Goal: Navigation & Orientation: Find specific page/section

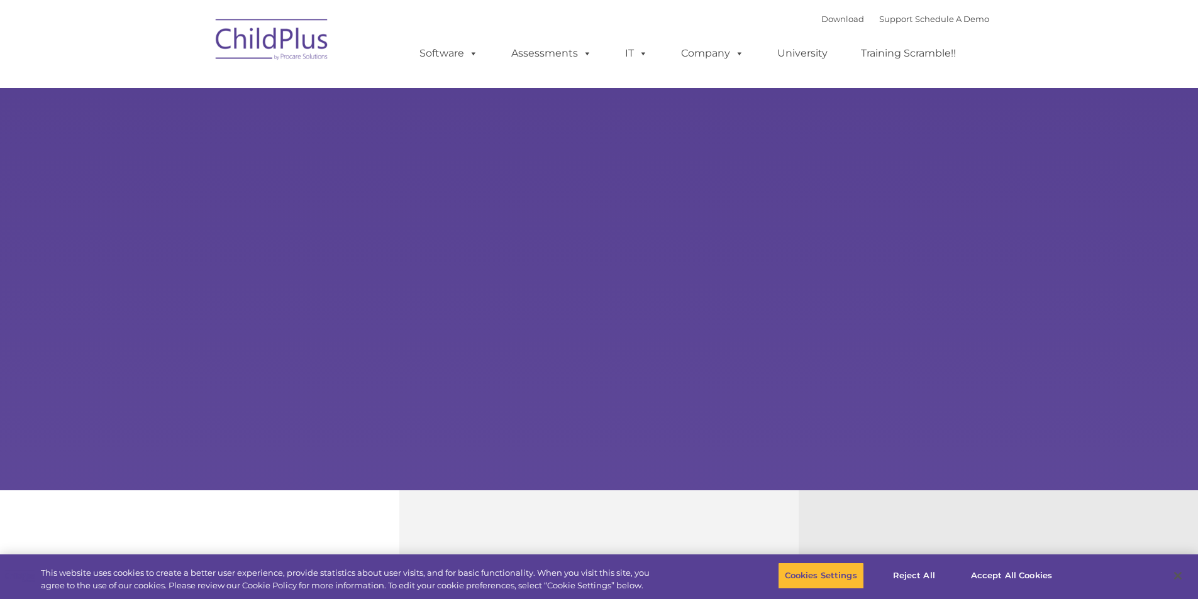
select select "MEDIUM"
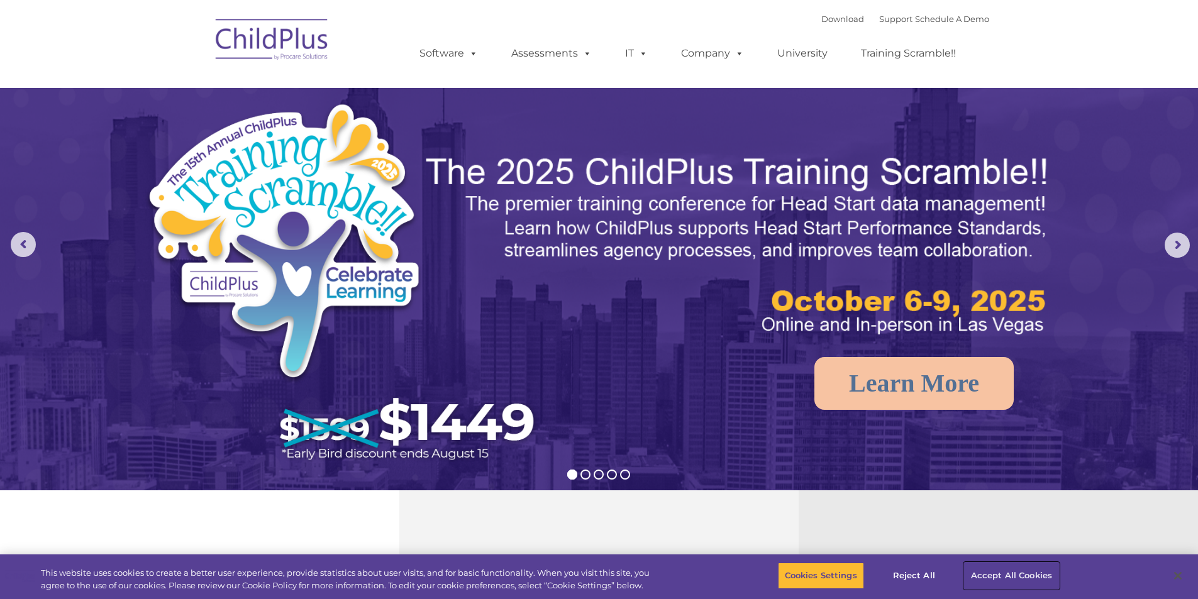
click at [998, 572] on button "Accept All Cookies" at bounding box center [1011, 576] width 95 height 26
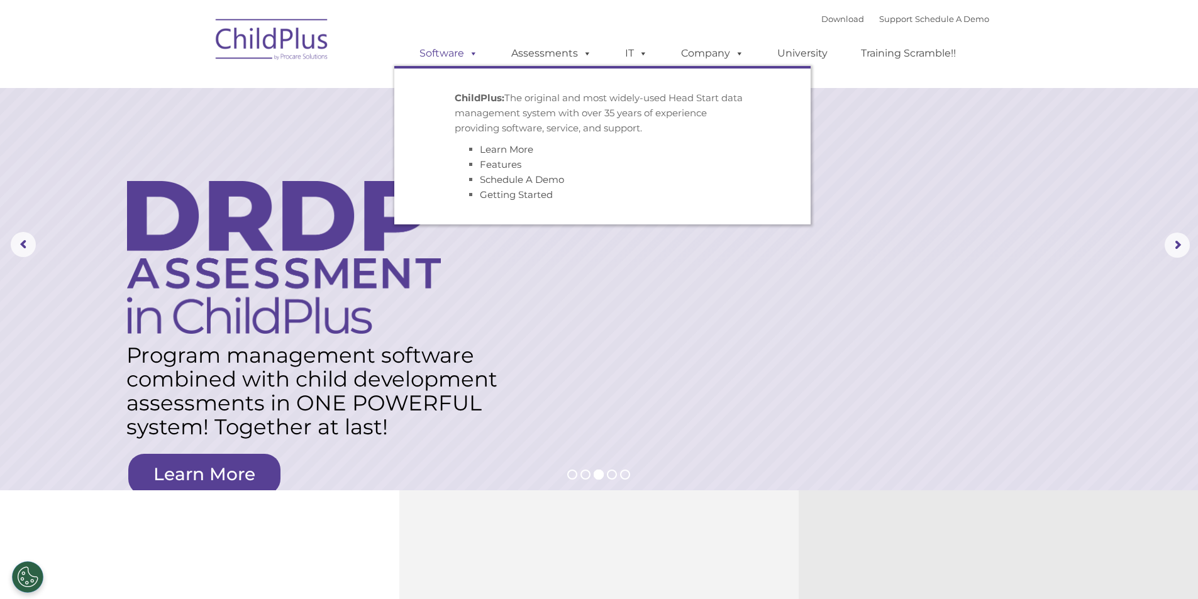
click at [447, 50] on link "Software" at bounding box center [449, 53] width 84 height 25
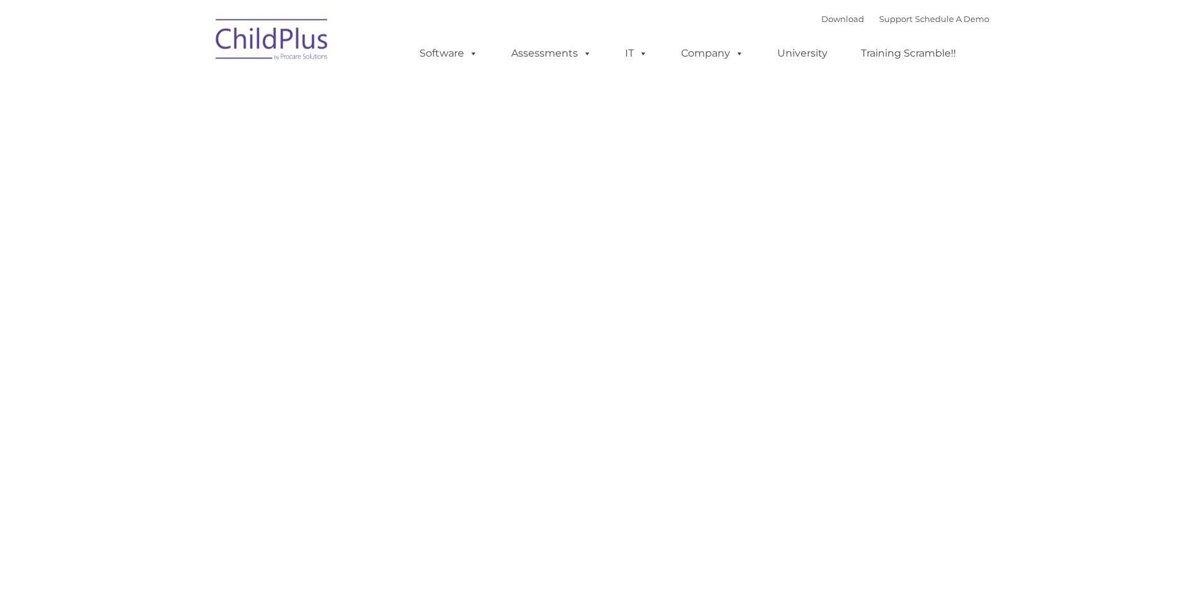
type input ""
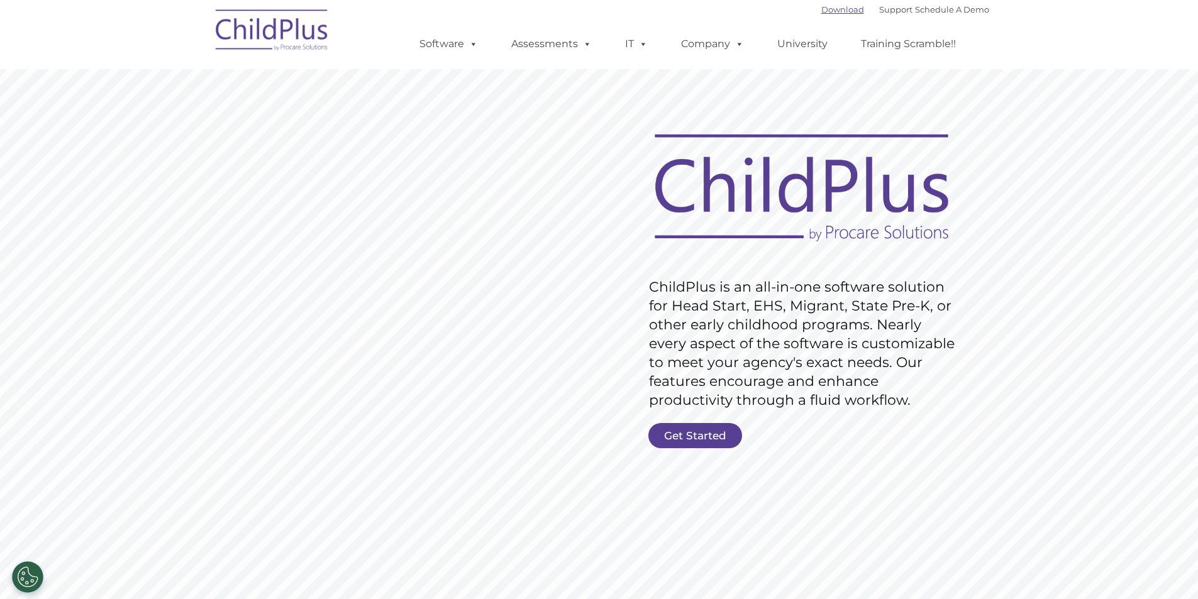
click at [827, 8] on link "Download" at bounding box center [842, 9] width 43 height 10
